Goal: Navigation & Orientation: Find specific page/section

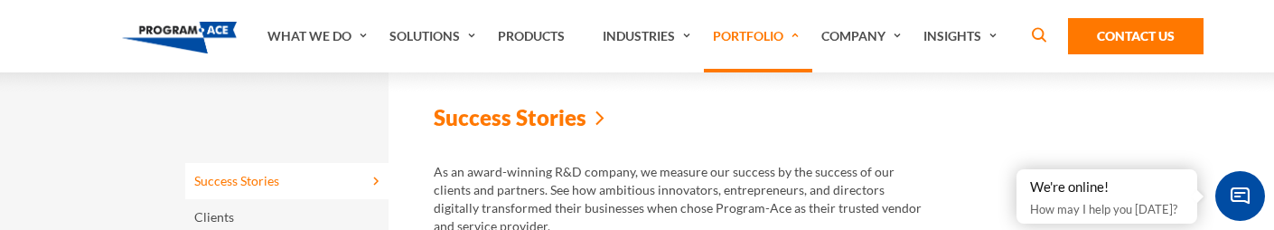
scroll to position [1876, 0]
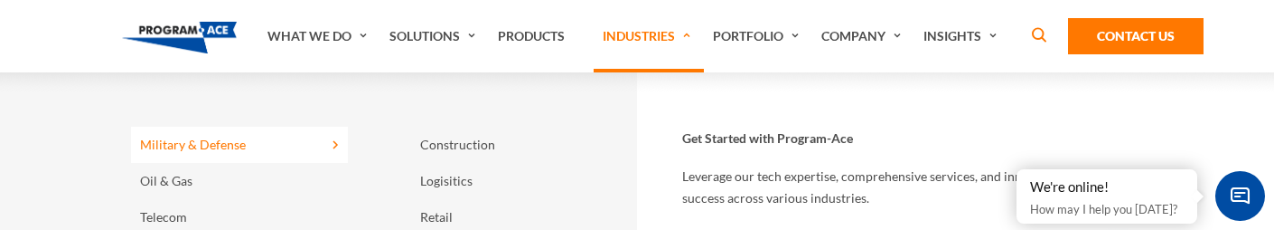
click at [236, 145] on link "Military & Defense" at bounding box center [239, 145] width 217 height 36
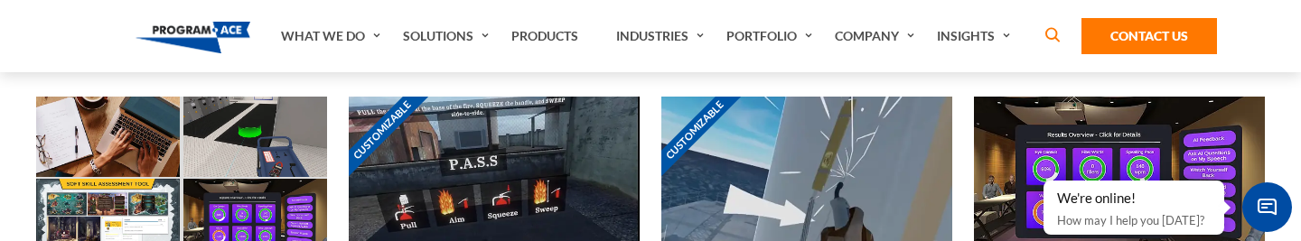
scroll to position [731, 0]
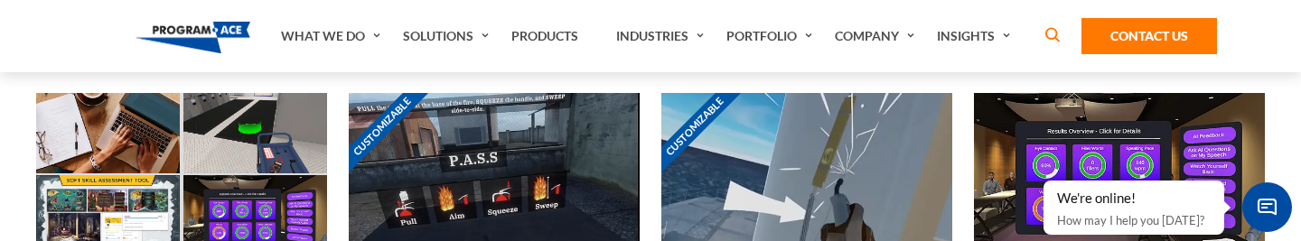
click at [301, 186] on img at bounding box center [255, 215] width 144 height 80
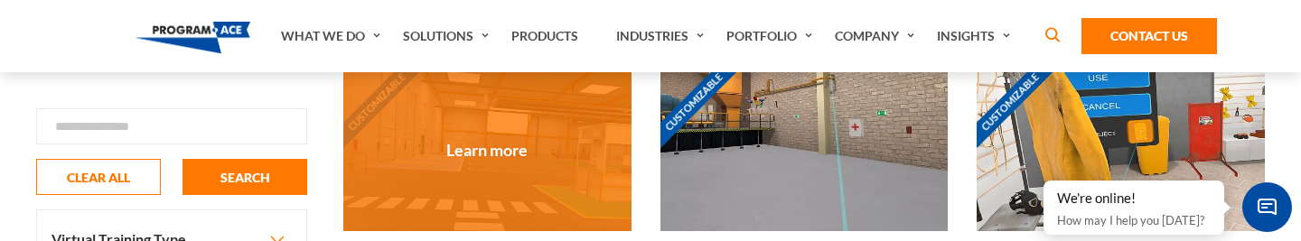
scroll to position [532, 0]
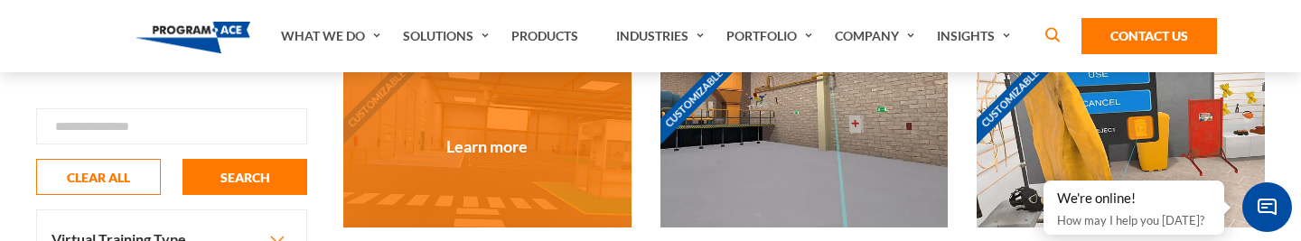
click at [545, 154] on div "Customizable" at bounding box center [487, 146] width 288 height 162
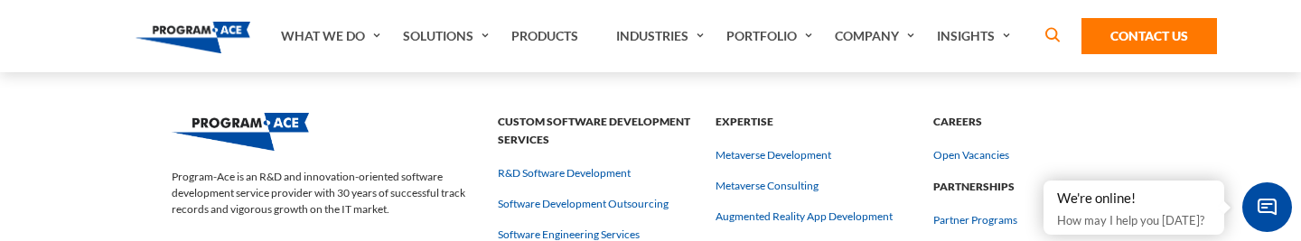
scroll to position [1246, 0]
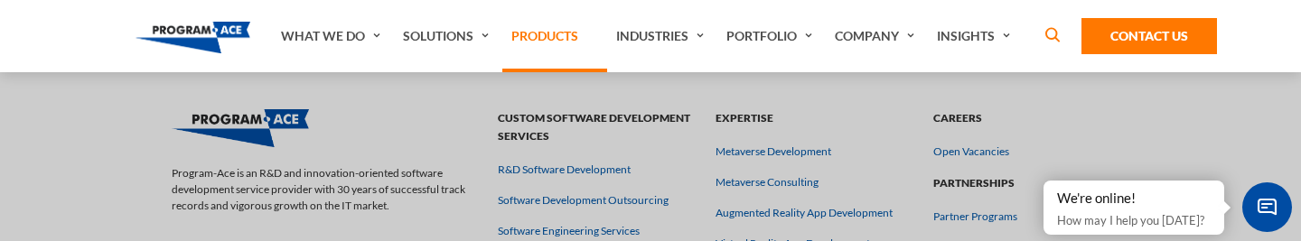
click at [531, 28] on link "Products" at bounding box center [554, 36] width 105 height 72
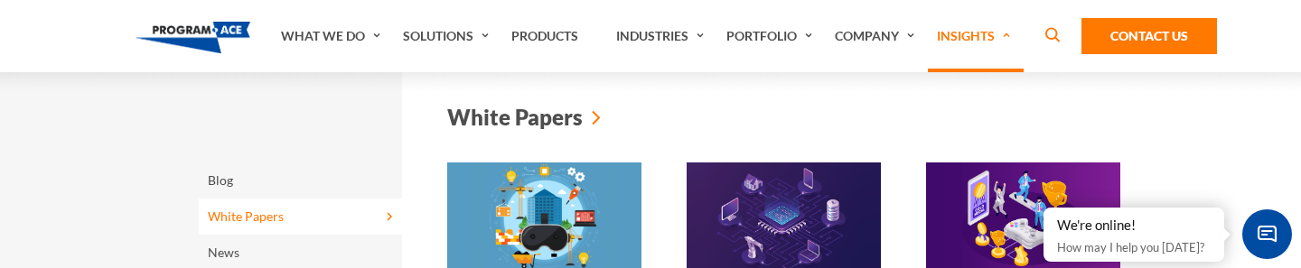
scroll to position [1777, 0]
click at [553, 199] on img at bounding box center [544, 219] width 194 height 113
